Goal: Transaction & Acquisition: Purchase product/service

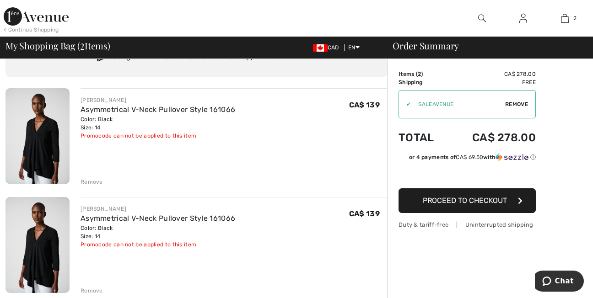
scroll to position [92, 0]
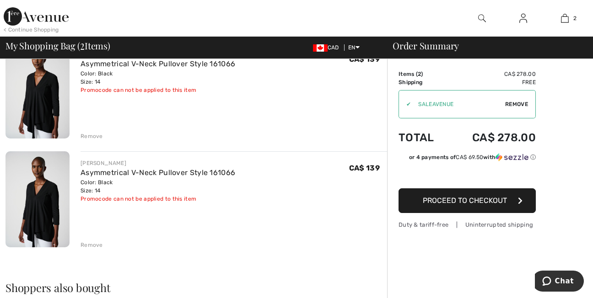
click at [88, 244] on div "Remove" at bounding box center [92, 245] width 22 height 8
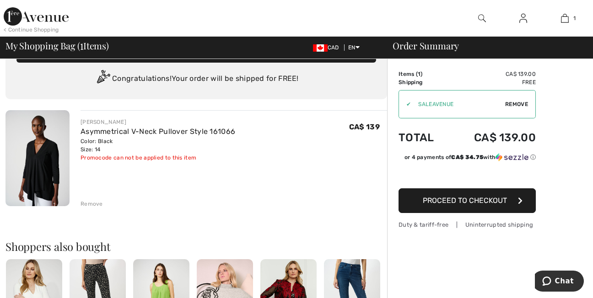
scroll to position [0, 0]
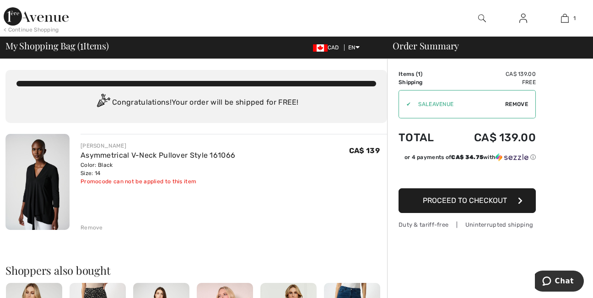
drag, startPoint x: 467, startPoint y: 200, endPoint x: 469, endPoint y: 206, distance: 6.2
click at [467, 201] on span "Proceed to Checkout" at bounding box center [465, 200] width 84 height 9
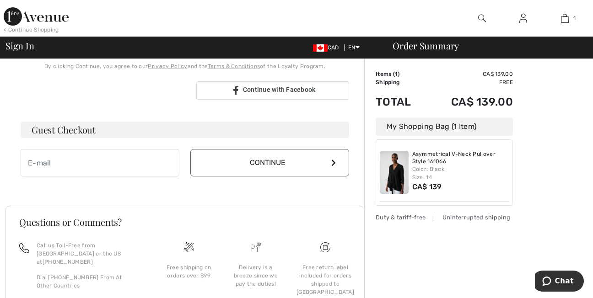
scroll to position [229, 0]
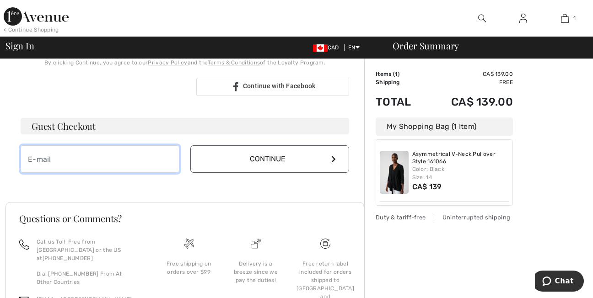
click at [28, 161] on input "email" at bounding box center [100, 159] width 159 height 27
type input "[EMAIL_ADDRESS][DOMAIN_NAME]"
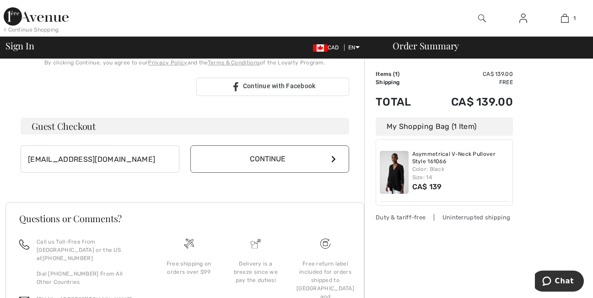
click at [332, 158] on icon at bounding box center [333, 159] width 5 height 7
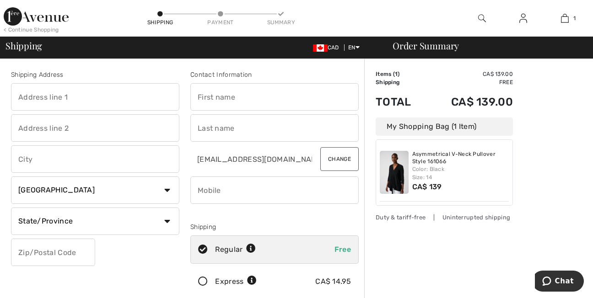
click at [27, 96] on input "text" at bounding box center [95, 96] width 168 height 27
type input "12220 Jasper Avenue"
type input "Suite 703, Buzzer 0703"
type input "Edmonton"
select select "AB"
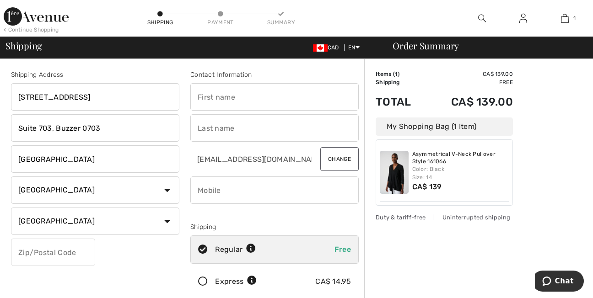
type input "T5N 0Z3"
type input "Angie"
type input "NERLING"
type input "7802353589"
type input "T5N0Z3"
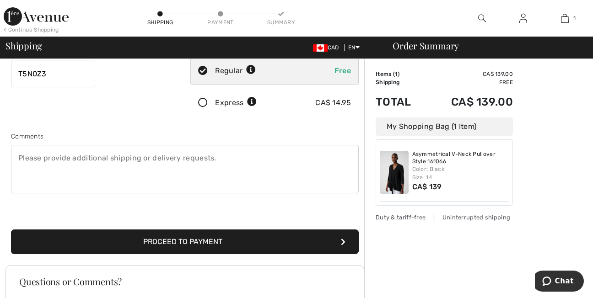
scroll to position [183, 0]
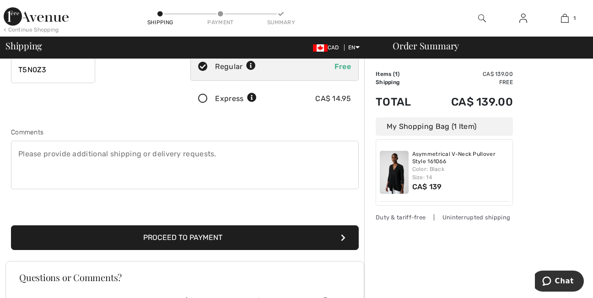
click at [195, 238] on button "Proceed to Payment" at bounding box center [185, 238] width 348 height 25
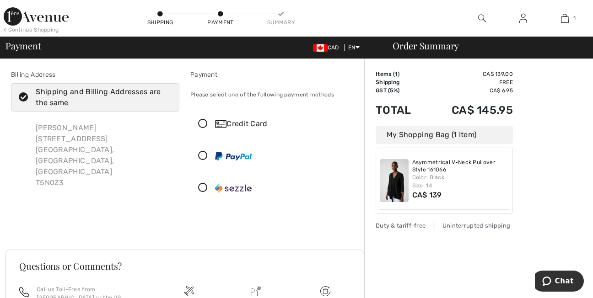
click at [201, 125] on icon at bounding box center [203, 124] width 24 height 10
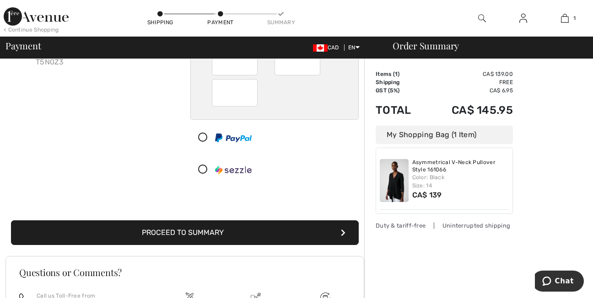
scroll to position [137, 0]
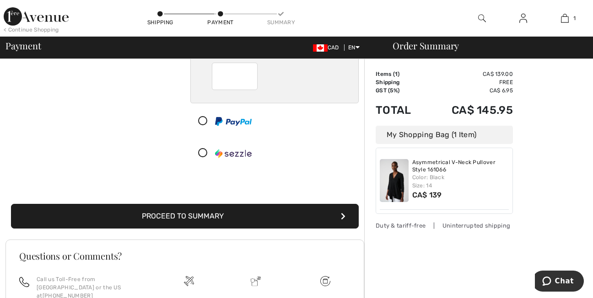
click at [208, 213] on button "Proceed to Summary" at bounding box center [185, 216] width 348 height 25
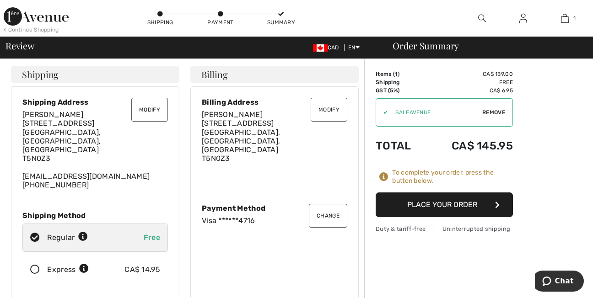
click at [442, 204] on button "Place Your Order" at bounding box center [444, 205] width 137 height 25
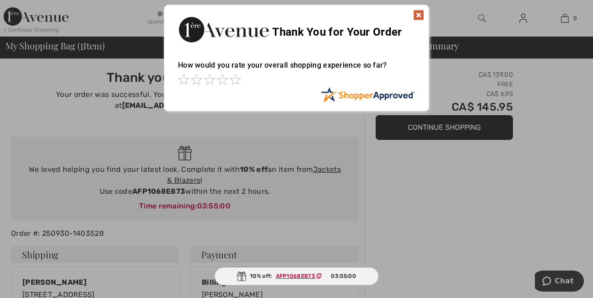
click at [418, 12] on img at bounding box center [418, 15] width 11 height 11
